Goal: Task Accomplishment & Management: Use online tool/utility

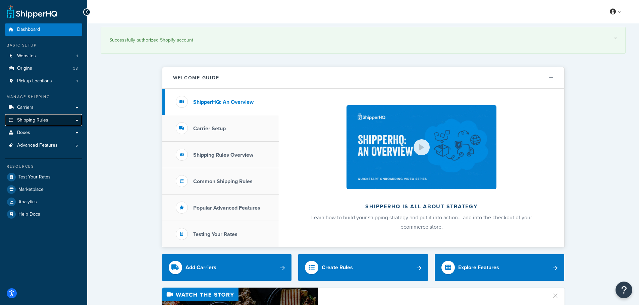
click at [21, 116] on link "Shipping Rules" at bounding box center [43, 120] width 77 height 12
click at [40, 119] on span "Shipping Rules" at bounding box center [32, 121] width 31 height 6
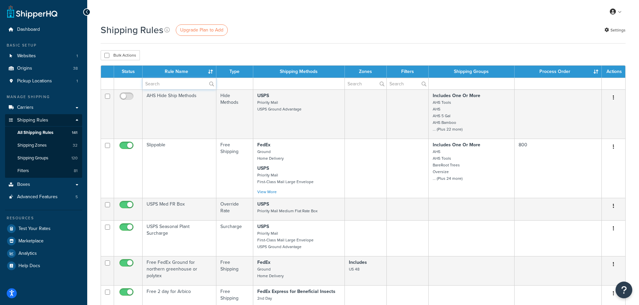
click at [162, 81] on input "text" at bounding box center [178, 83] width 73 height 11
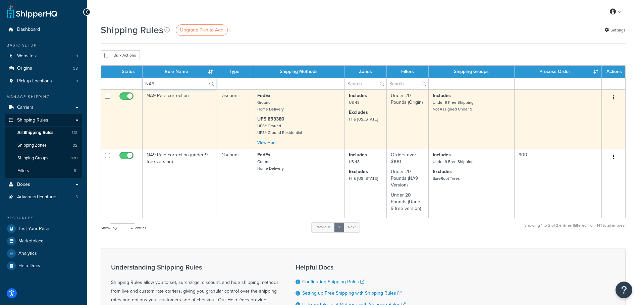
type input "NA9"
click at [161, 98] on td "NA9 Rate correction" at bounding box center [179, 119] width 74 height 59
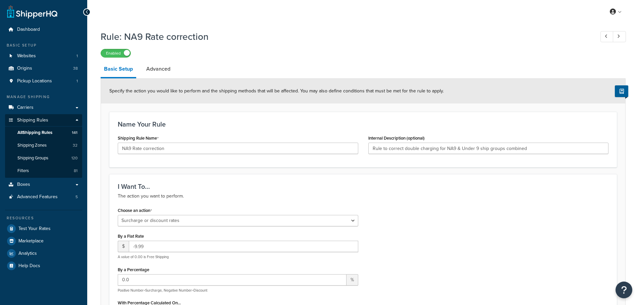
select select "SURCHARGE"
select select "SHIPPING_GROUP"
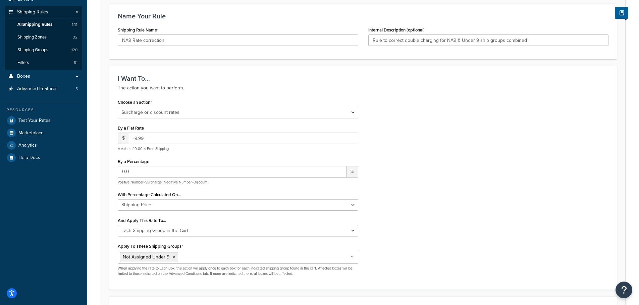
scroll to position [134, 0]
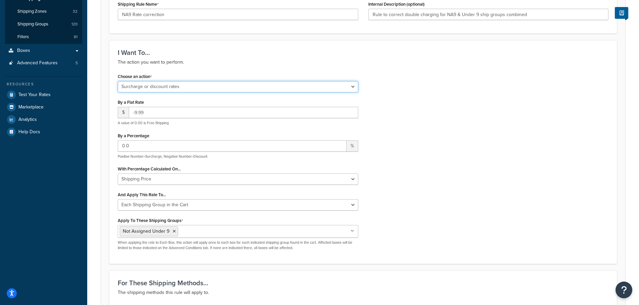
click at [196, 89] on select "Choose an action Override Rates Surcharge or discount rates Hide a shipping met…" at bounding box center [238, 86] width 240 height 11
click at [445, 89] on div "Choose an action Choose an action Override Rates Surcharge or discount rates Hi…" at bounding box center [363, 164] width 501 height 184
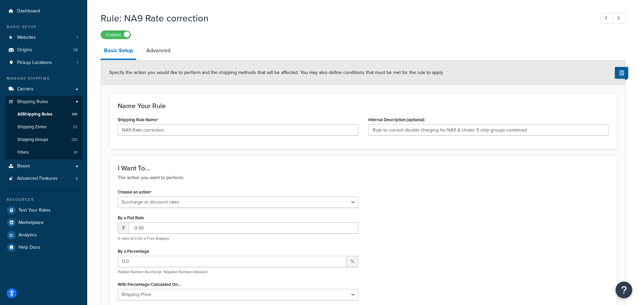
scroll to position [34, 0]
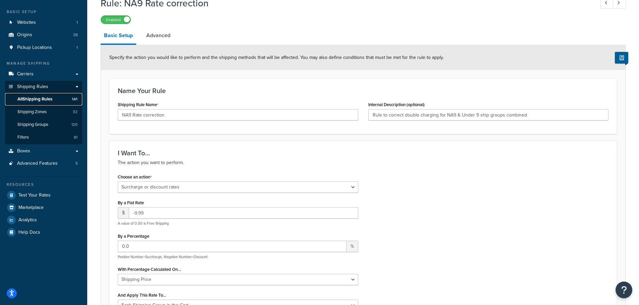
click at [32, 98] on span "All Shipping Rules" at bounding box center [34, 100] width 35 height 6
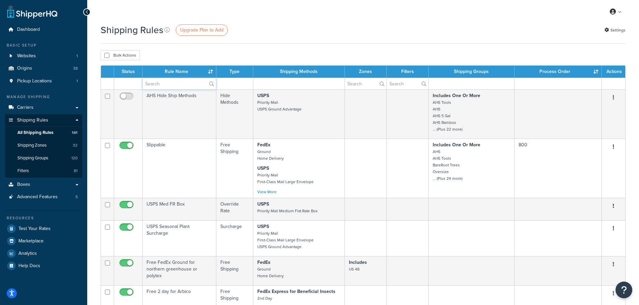
click at [154, 87] on input "text" at bounding box center [178, 83] width 73 height 11
type input "NA9"
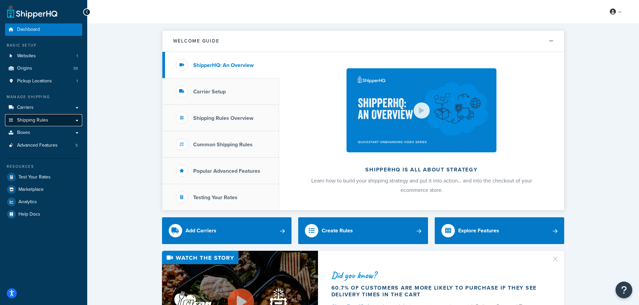
click at [31, 122] on span "Shipping Rules" at bounding box center [32, 121] width 31 height 6
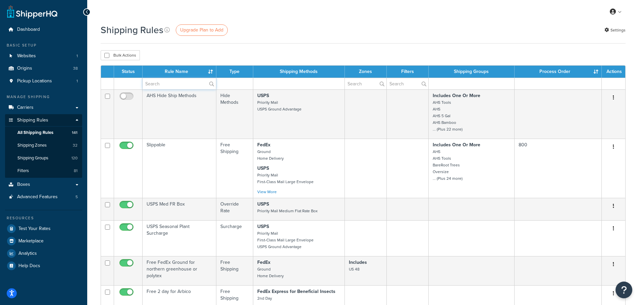
click at [167, 85] on input "text" at bounding box center [178, 83] width 73 height 11
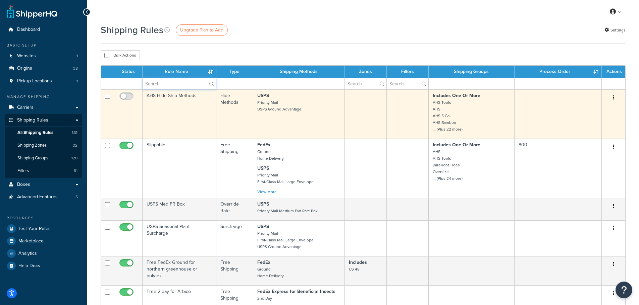
type input "Under 9"
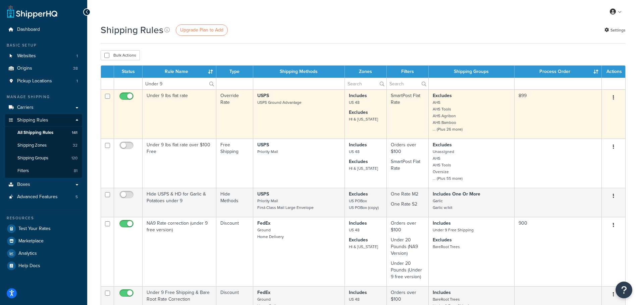
click at [164, 94] on td "Under 9 lbs flat rate" at bounding box center [179, 114] width 74 height 49
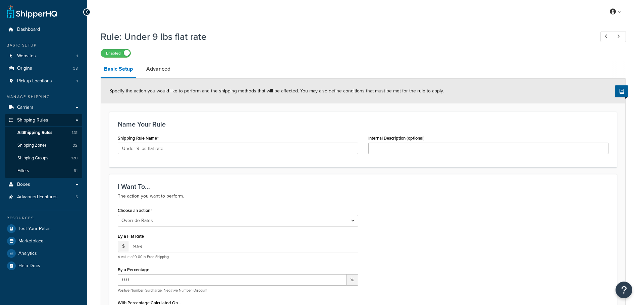
select select "OVERRIDE"
select select "SHIPPING_GROUP"
click at [168, 70] on link "Advanced" at bounding box center [158, 69] width 31 height 16
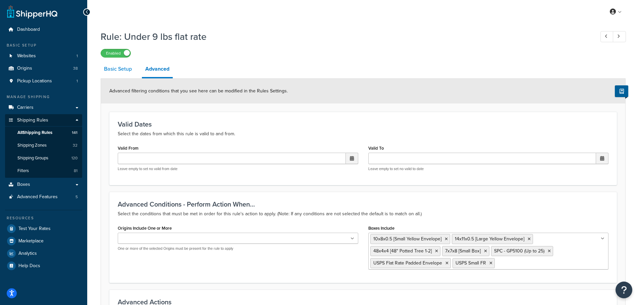
click at [112, 69] on link "Basic Setup" at bounding box center [118, 69] width 35 height 16
select select "OVERRIDE"
select select "SHIPPING_GROUP"
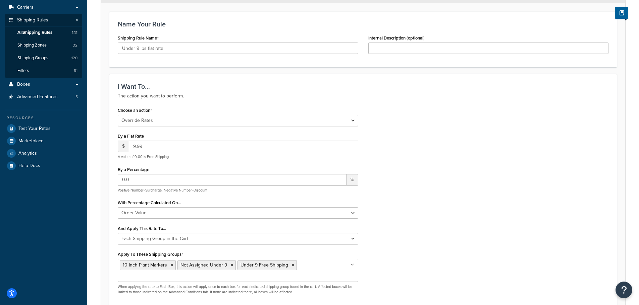
scroll to position [101, 0]
click at [176, 120] on select "Choose an action Override Rates Surcharge or discount rates Hide a shipping met…" at bounding box center [238, 120] width 240 height 11
click at [466, 145] on div "Choose an action Choose an action Override Rates Surcharge or discount rates Hi…" at bounding box center [363, 202] width 501 height 194
click at [139, 180] on input "0.0" at bounding box center [232, 179] width 229 height 11
click at [155, 168] on div "By a Percentage 0.0 % Positive Number=Surcharge, Negative Number=Discount" at bounding box center [238, 179] width 240 height 28
